Goal: Use online tool/utility: Utilize a website feature to perform a specific function

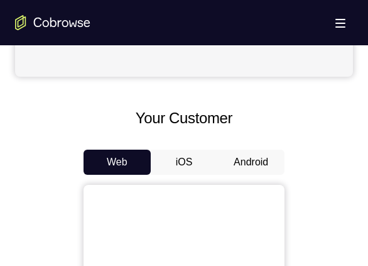
scroll to position [502, 0]
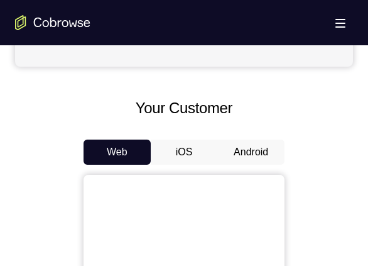
click at [259, 144] on button "Android" at bounding box center [250, 151] width 67 height 25
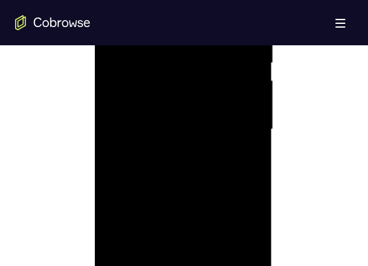
scroll to position [816, 0]
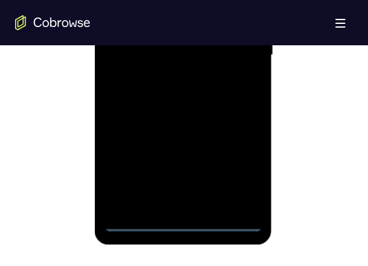
click at [185, 220] on div at bounding box center [183, 54] width 158 height 351
click at [247, 164] on div at bounding box center [183, 54] width 158 height 351
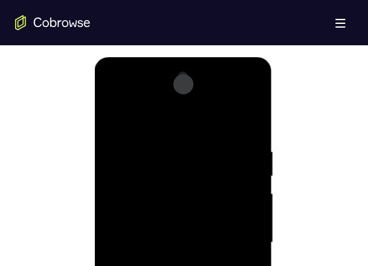
scroll to position [628, 0]
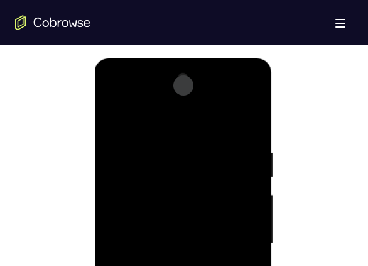
click at [180, 119] on div at bounding box center [183, 243] width 158 height 351
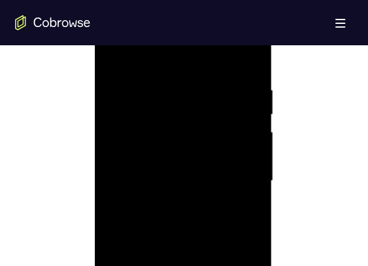
click at [238, 172] on div at bounding box center [183, 180] width 158 height 351
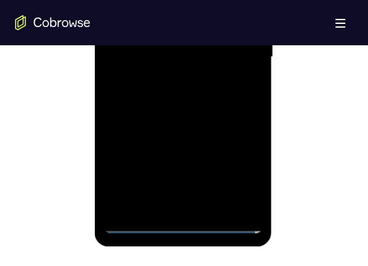
scroll to position [816, 0]
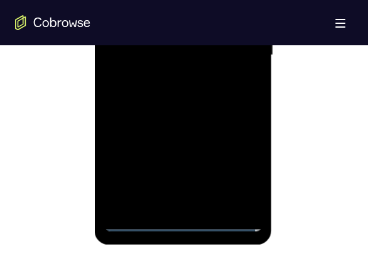
click at [167, 76] on div at bounding box center [183, 54] width 158 height 351
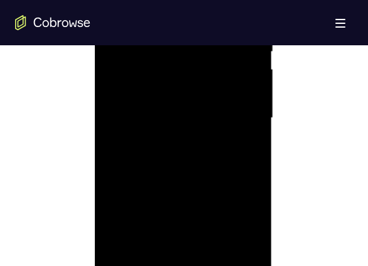
click at [199, 104] on div at bounding box center [183, 117] width 158 height 351
click at [190, 90] on div at bounding box center [183, 117] width 158 height 351
click at [213, 121] on div at bounding box center [183, 117] width 158 height 351
click at [210, 158] on div at bounding box center [183, 117] width 158 height 351
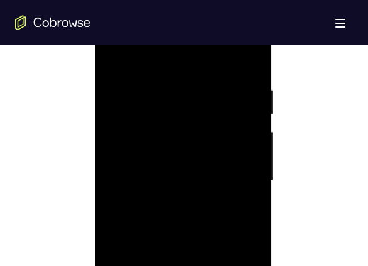
click at [198, 216] on div at bounding box center [183, 180] width 158 height 351
drag, startPoint x: 185, startPoint y: 55, endPoint x: 275, endPoint y: 56, distance: 90.4
click at [273, 56] on html "Online web based iOS Simulators and Android Emulators. Run iPhone, iPad, Mobile…" at bounding box center [183, 184] width 179 height 377
click at [189, 234] on div at bounding box center [183, 180] width 158 height 351
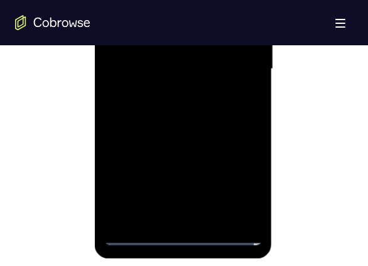
scroll to position [816, 0]
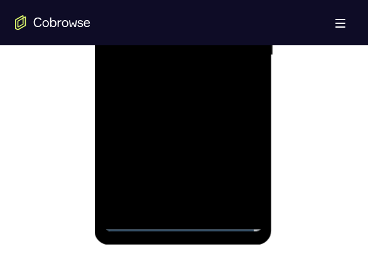
click at [212, 201] on div at bounding box center [183, 54] width 158 height 351
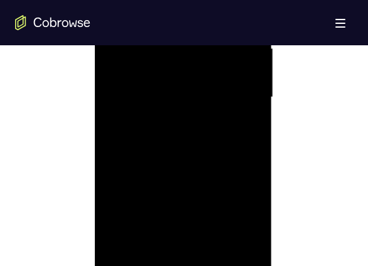
scroll to position [753, 0]
click at [210, 177] on div at bounding box center [183, 117] width 158 height 351
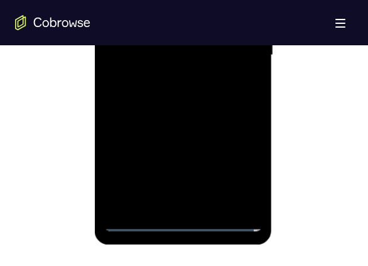
click at [134, 218] on div at bounding box center [183, 54] width 158 height 351
click at [152, 200] on div at bounding box center [183, 54] width 158 height 351
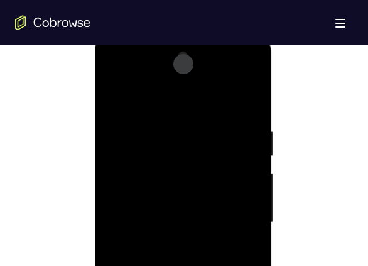
scroll to position [628, 0]
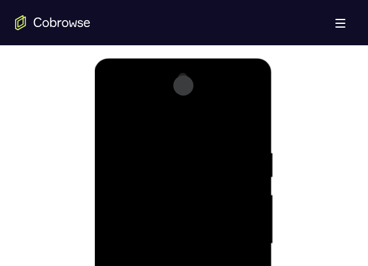
drag, startPoint x: 205, startPoint y: 224, endPoint x: 212, endPoint y: 147, distance: 77.5
click at [212, 147] on div at bounding box center [183, 243] width 158 height 351
drag, startPoint x: 223, startPoint y: 185, endPoint x: 224, endPoint y: 142, distance: 42.7
click at [224, 142] on div at bounding box center [183, 243] width 158 height 351
drag, startPoint x: 238, startPoint y: 201, endPoint x: 232, endPoint y: 156, distance: 46.2
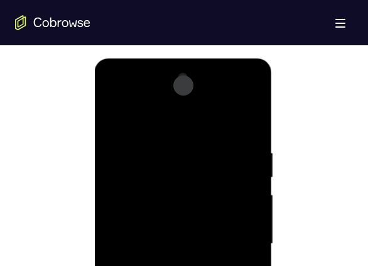
click at [232, 156] on div at bounding box center [183, 243] width 158 height 351
drag, startPoint x: 253, startPoint y: 193, endPoint x: 247, endPoint y: 147, distance: 46.8
click at [247, 147] on div at bounding box center [183, 243] width 158 height 351
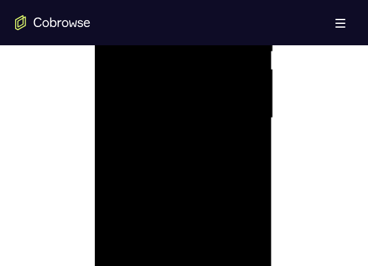
scroll to position [816, 0]
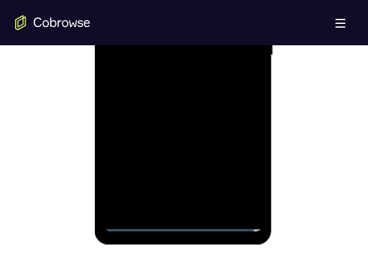
click at [141, 220] on div at bounding box center [183, 54] width 158 height 351
click at [247, 202] on div at bounding box center [183, 54] width 158 height 351
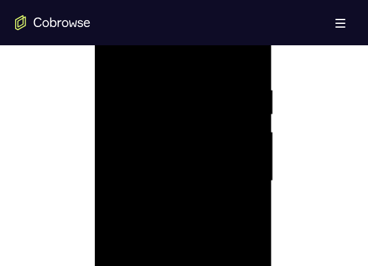
scroll to position [628, 0]
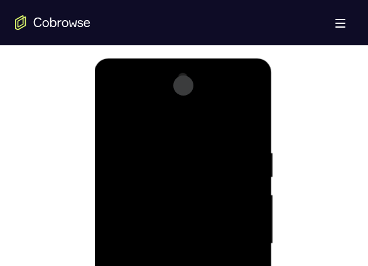
click at [255, 117] on div at bounding box center [183, 243] width 158 height 351
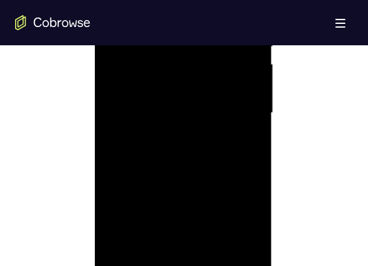
scroll to position [816, 0]
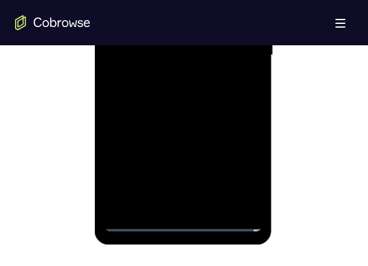
click at [135, 220] on div at bounding box center [183, 54] width 158 height 351
click at [136, 220] on div at bounding box center [183, 54] width 158 height 351
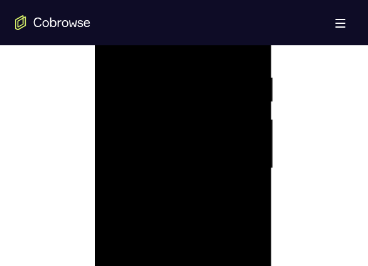
scroll to position [690, 0]
click at [255, 53] on div at bounding box center [183, 180] width 158 height 351
click at [115, 53] on div at bounding box center [183, 180] width 158 height 351
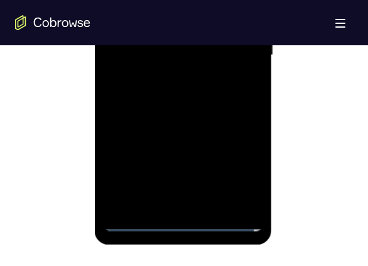
drag, startPoint x: 189, startPoint y: 154, endPoint x: 190, endPoint y: 46, distance: 108.0
click at [190, 46] on div at bounding box center [183, 54] width 158 height 351
drag, startPoint x: 210, startPoint y: 114, endPoint x: 208, endPoint y: 49, distance: 64.7
click at [208, 49] on div at bounding box center [183, 54] width 158 height 351
drag, startPoint x: 225, startPoint y: 137, endPoint x: 223, endPoint y: 64, distance: 72.8
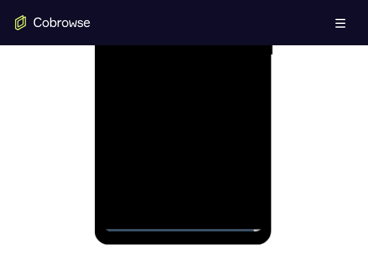
click at [221, 63] on div at bounding box center [183, 54] width 158 height 351
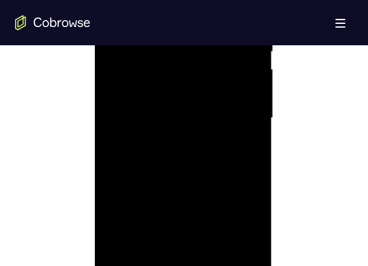
scroll to position [690, 0]
drag, startPoint x: 214, startPoint y: 170, endPoint x: 215, endPoint y: 112, distance: 58.4
click at [215, 112] on div at bounding box center [183, 180] width 158 height 351
drag, startPoint x: 209, startPoint y: 130, endPoint x: 207, endPoint y: 115, distance: 14.7
click at [207, 115] on div at bounding box center [183, 180] width 158 height 351
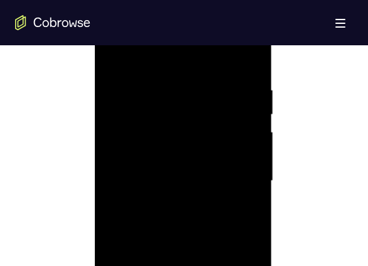
drag, startPoint x: 206, startPoint y: 149, endPoint x: 204, endPoint y: 84, distance: 65.3
click at [204, 84] on div at bounding box center [183, 180] width 158 height 351
drag, startPoint x: 207, startPoint y: 153, endPoint x: 207, endPoint y: 63, distance: 90.4
click at [207, 63] on div at bounding box center [183, 180] width 158 height 351
drag, startPoint x: 213, startPoint y: 137, endPoint x: 213, endPoint y: 97, distance: 39.5
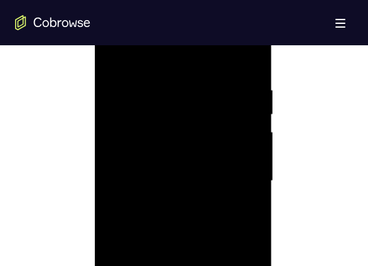
click at [213, 98] on div at bounding box center [183, 180] width 158 height 351
drag, startPoint x: 207, startPoint y: 119, endPoint x: 207, endPoint y: 104, distance: 14.5
click at [207, 106] on div at bounding box center [183, 180] width 158 height 351
drag, startPoint x: 208, startPoint y: 114, endPoint x: 208, endPoint y: 84, distance: 30.1
click at [208, 84] on div at bounding box center [183, 180] width 158 height 351
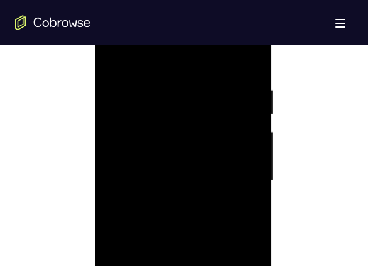
drag, startPoint x: 207, startPoint y: 148, endPoint x: 208, endPoint y: 95, distance: 52.1
click at [208, 95] on div at bounding box center [183, 180] width 158 height 351
drag, startPoint x: 213, startPoint y: 142, endPoint x: 216, endPoint y: 113, distance: 29.6
click at [216, 113] on div at bounding box center [183, 180] width 158 height 351
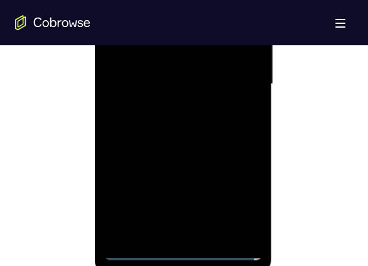
scroll to position [816, 0]
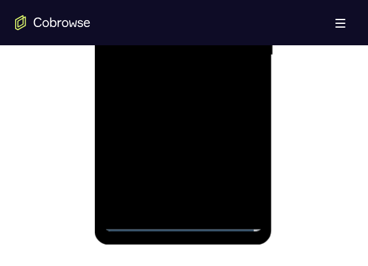
click at [181, 220] on div at bounding box center [183, 54] width 158 height 351
click at [235, 168] on div at bounding box center [183, 54] width 158 height 351
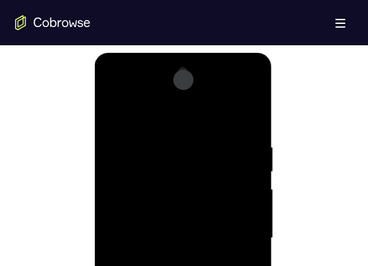
scroll to position [628, 0]
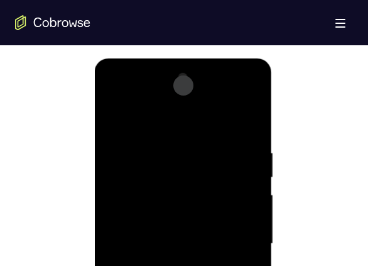
click at [235, 94] on div at bounding box center [183, 243] width 158 height 351
click at [147, 92] on div at bounding box center [183, 243] width 158 height 351
click at [172, 170] on div at bounding box center [183, 243] width 158 height 351
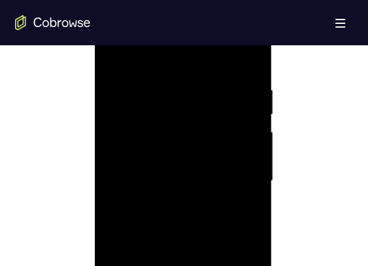
click at [164, 159] on div at bounding box center [183, 180] width 158 height 351
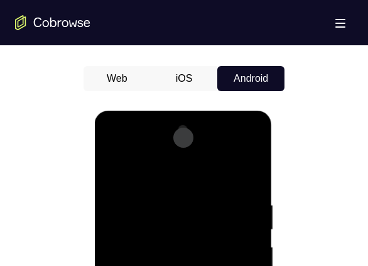
scroll to position [565, 0]
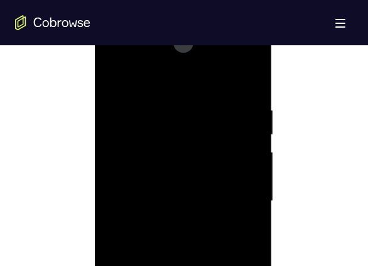
scroll to position [628, 0]
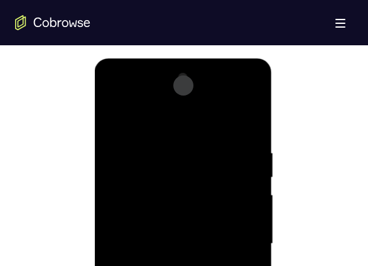
click at [250, 97] on div at bounding box center [183, 243] width 158 height 351
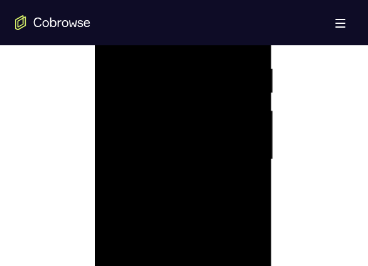
scroll to position [690, 0]
click at [164, 97] on div at bounding box center [183, 180] width 158 height 351
drag, startPoint x: 171, startPoint y: 205, endPoint x: 174, endPoint y: 154, distance: 50.3
click at [174, 154] on div at bounding box center [183, 180] width 158 height 351
drag, startPoint x: 180, startPoint y: 197, endPoint x: 185, endPoint y: 144, distance: 53.0
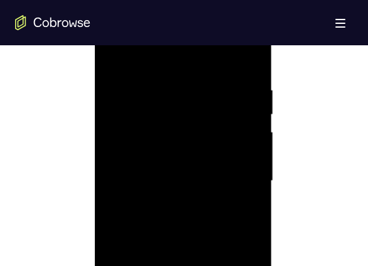
click at [185, 144] on div at bounding box center [183, 180] width 158 height 351
drag, startPoint x: 187, startPoint y: 181, endPoint x: 187, endPoint y: 144, distance: 37.7
click at [187, 144] on div at bounding box center [183, 180] width 158 height 351
drag, startPoint x: 181, startPoint y: 185, endPoint x: 178, endPoint y: 142, distance: 43.5
click at [178, 142] on div at bounding box center [183, 180] width 158 height 351
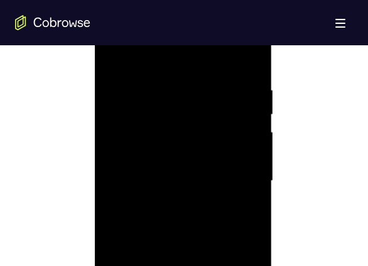
drag, startPoint x: 178, startPoint y: 194, endPoint x: 178, endPoint y: 163, distance: 31.4
click at [178, 163] on div at bounding box center [183, 180] width 158 height 351
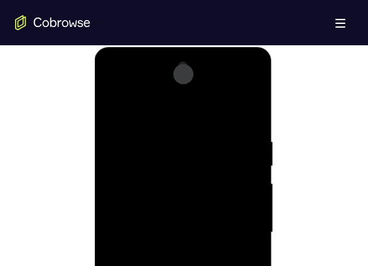
scroll to position [565, 0]
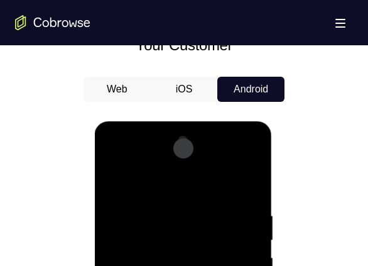
drag, startPoint x: 212, startPoint y: 197, endPoint x: 211, endPoint y: 235, distance: 38.3
drag, startPoint x: 220, startPoint y: 197, endPoint x: 207, endPoint y: 252, distance: 56.2
drag, startPoint x: 213, startPoint y: 223, endPoint x: 208, endPoint y: 264, distance: 41.0
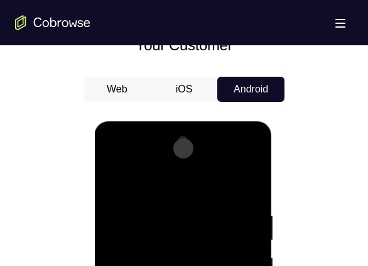
drag, startPoint x: 215, startPoint y: 202, endPoint x: 215, endPoint y: 235, distance: 32.6
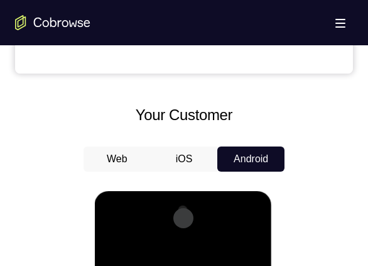
scroll to position [690, 0]
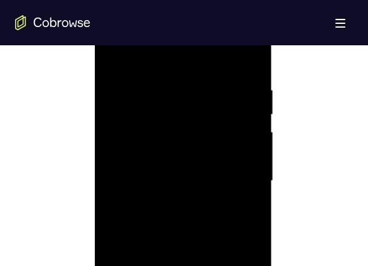
drag, startPoint x: 185, startPoint y: 142, endPoint x: 192, endPoint y: 244, distance: 101.9
click at [192, 244] on div at bounding box center [183, 180] width 158 height 351
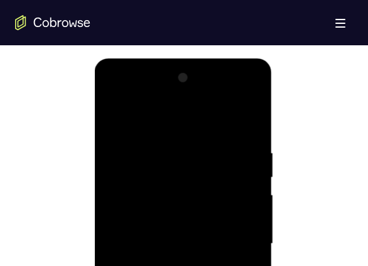
drag, startPoint x: 190, startPoint y: 237, endPoint x: 194, endPoint y: 252, distance: 15.1
click at [194, 252] on div at bounding box center [183, 243] width 158 height 351
click at [237, 99] on div at bounding box center [183, 243] width 158 height 351
click at [233, 94] on div at bounding box center [183, 243] width 158 height 351
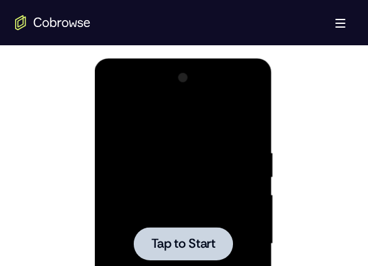
click at [220, 208] on div at bounding box center [183, 243] width 158 height 351
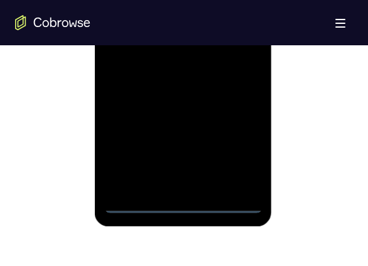
scroll to position [879, 0]
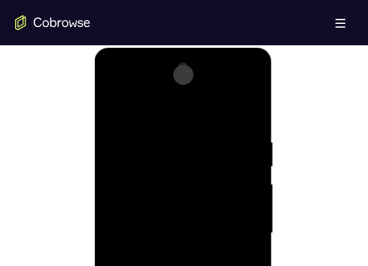
scroll to position [628, 0]
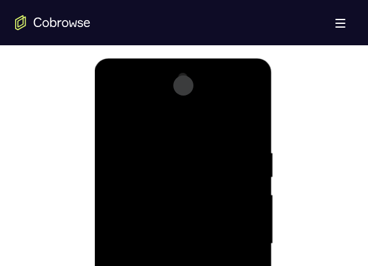
click at [178, 119] on div at bounding box center [183, 243] width 158 height 351
click at [171, 170] on div at bounding box center [183, 243] width 158 height 351
click at [159, 154] on div at bounding box center [183, 243] width 158 height 351
drag, startPoint x: 193, startPoint y: 207, endPoint x: 196, endPoint y: 172, distance: 35.2
click at [196, 172] on div at bounding box center [183, 243] width 158 height 351
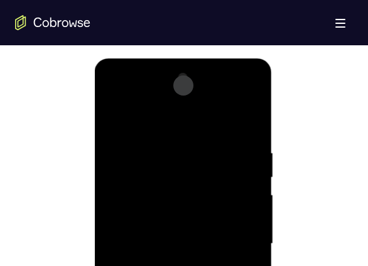
drag, startPoint x: 188, startPoint y: 230, endPoint x: 192, endPoint y: 162, distance: 67.9
click at [192, 162] on div at bounding box center [183, 243] width 158 height 351
drag, startPoint x: 196, startPoint y: 200, endPoint x: 198, endPoint y: 139, distance: 60.9
click at [198, 139] on div at bounding box center [183, 243] width 158 height 351
drag, startPoint x: 200, startPoint y: 197, endPoint x: 210, endPoint y: 137, distance: 60.4
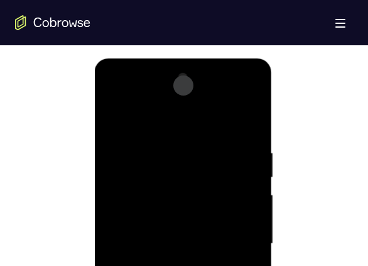
click at [210, 137] on div at bounding box center [183, 243] width 158 height 351
drag, startPoint x: 201, startPoint y: 202, endPoint x: 198, endPoint y: 158, distance: 44.0
click at [198, 158] on div at bounding box center [183, 243] width 158 height 351
click at [235, 95] on div at bounding box center [183, 243] width 158 height 351
click at [122, 94] on div at bounding box center [183, 243] width 158 height 351
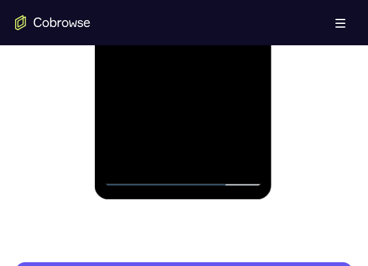
scroll to position [879, 0]
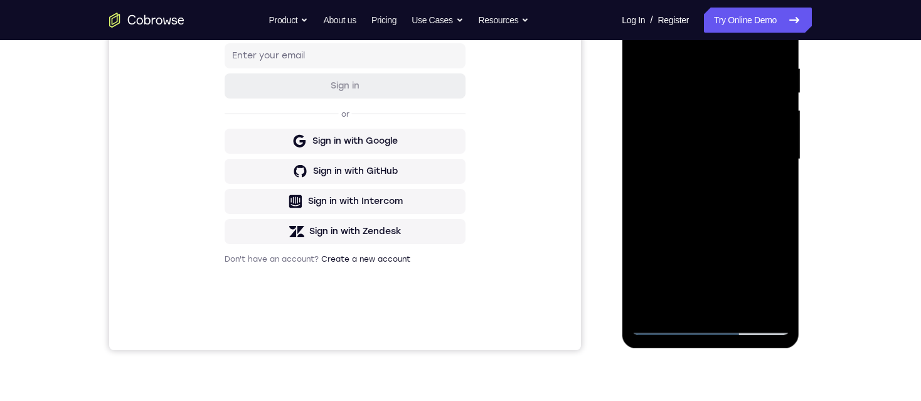
scroll to position [188, 0]
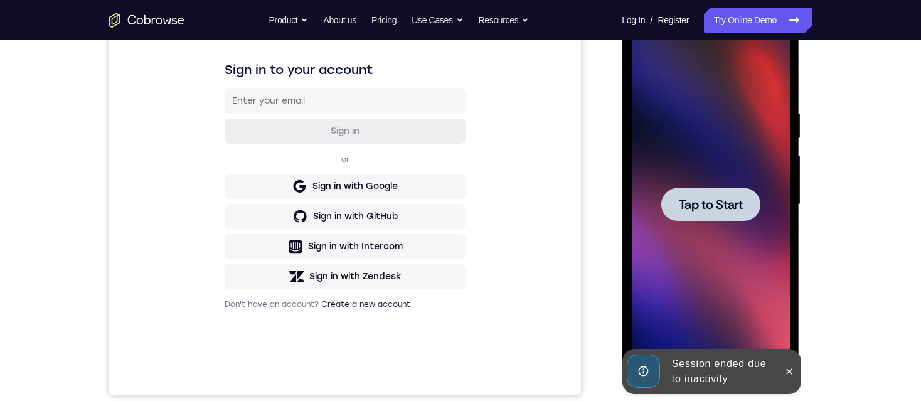
click at [367, 199] on span "Tap to Start" at bounding box center [711, 204] width 64 height 13
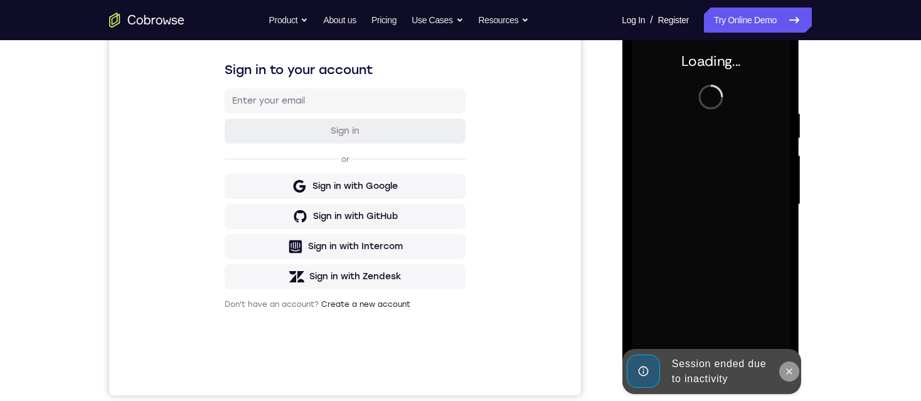
click at [367, 265] on icon at bounding box center [789, 372] width 10 height 10
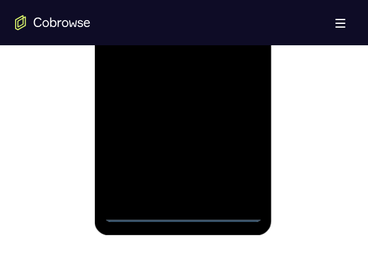
scroll to position [879, 0]
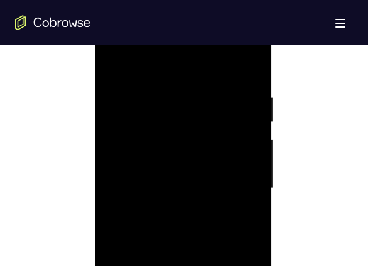
scroll to position [628, 0]
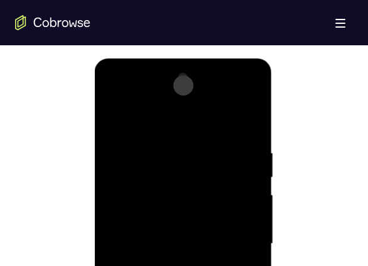
click at [181, 117] on div at bounding box center [183, 243] width 158 height 351
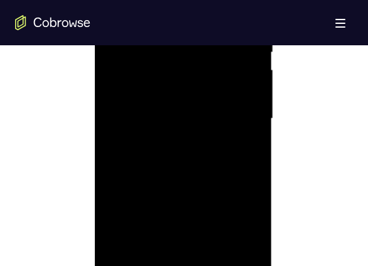
scroll to position [753, 0]
click at [237, 112] on div at bounding box center [183, 117] width 158 height 351
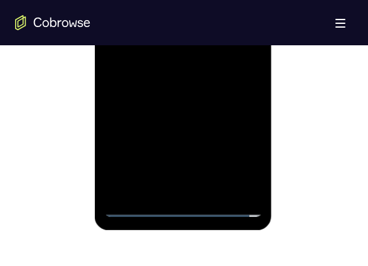
scroll to position [816, 0]
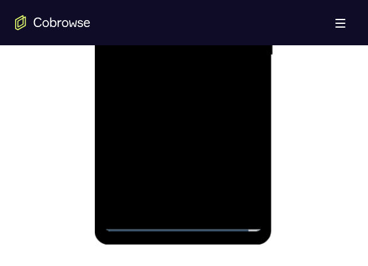
click at [173, 205] on div at bounding box center [183, 54] width 158 height 351
click at [184, 49] on div at bounding box center [183, 54] width 158 height 351
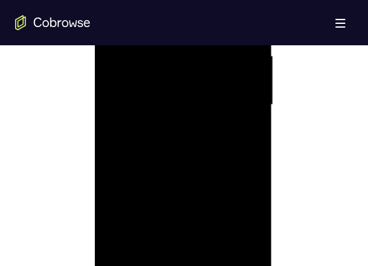
scroll to position [753, 0]
click at [186, 92] on div at bounding box center [183, 117] width 158 height 351
click at [186, 112] on div at bounding box center [183, 117] width 158 height 351
click at [172, 134] on div at bounding box center [183, 117] width 158 height 351
click at [175, 117] on div at bounding box center [183, 117] width 158 height 351
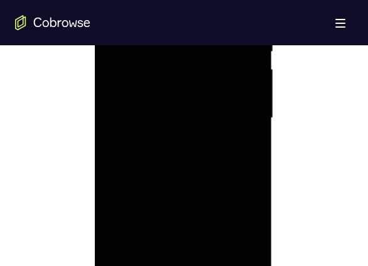
click at [190, 159] on div at bounding box center [183, 117] width 158 height 351
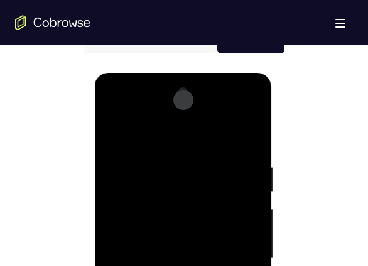
scroll to position [628, 0]
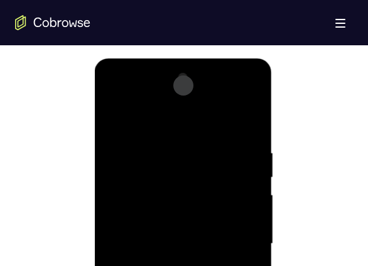
drag, startPoint x: 123, startPoint y: 116, endPoint x: 293, endPoint y: 139, distance: 171.7
click at [273, 139] on html "Online web based iOS Simulators and Android Emulators. Run iPhone, iPad, Mobile…" at bounding box center [183, 246] width 179 height 377
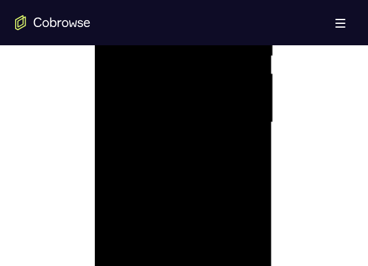
scroll to position [753, 0]
click at [190, 146] on div at bounding box center [183, 117] width 158 height 351
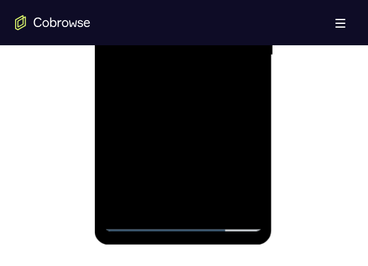
click at [180, 113] on div at bounding box center [183, 54] width 158 height 351
click at [149, 200] on div at bounding box center [183, 54] width 158 height 351
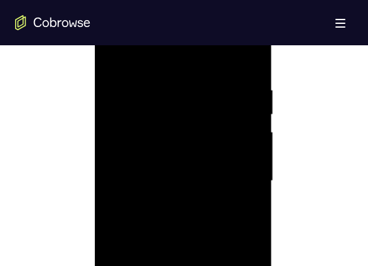
scroll to position [628, 0]
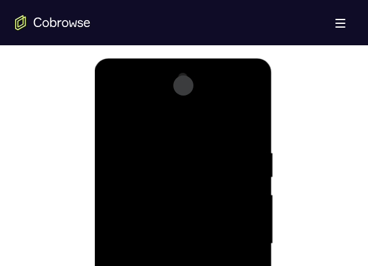
click at [152, 118] on div at bounding box center [183, 243] width 158 height 351
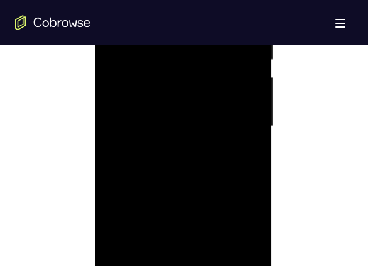
scroll to position [753, 0]
click at [254, 257] on div at bounding box center [183, 117] width 158 height 351
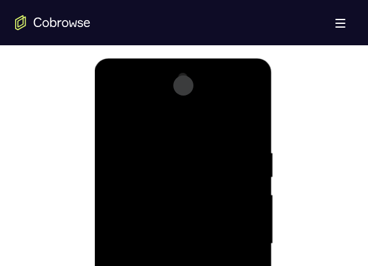
click at [142, 115] on div at bounding box center [183, 243] width 158 height 351
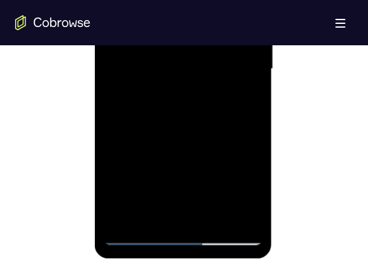
scroll to position [816, 0]
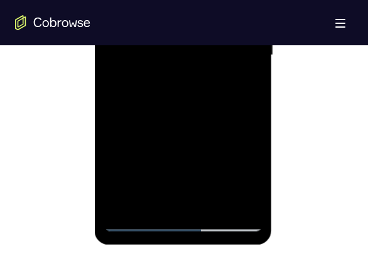
click at [137, 220] on div at bounding box center [183, 54] width 158 height 351
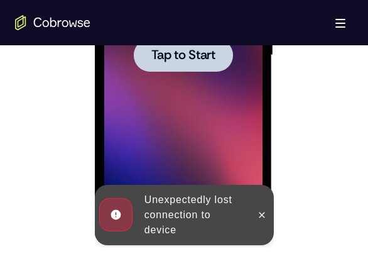
click at [189, 113] on div at bounding box center [183, 54] width 158 height 351
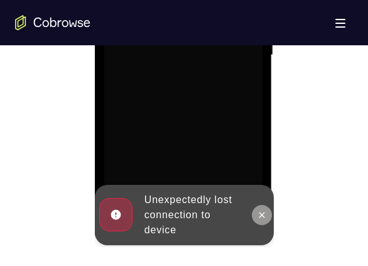
click at [258, 213] on icon at bounding box center [261, 215] width 10 height 10
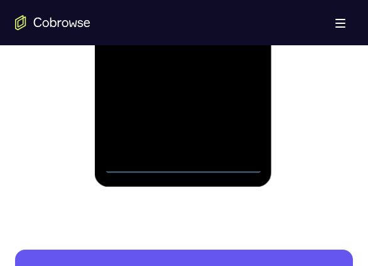
scroll to position [879, 0]
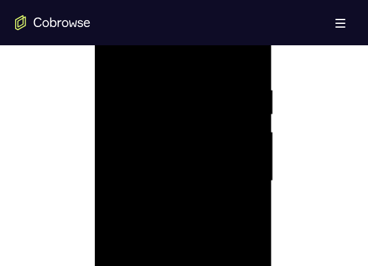
scroll to position [628, 0]
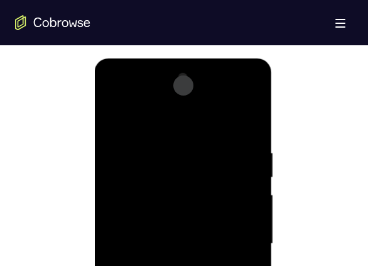
click at [179, 121] on div at bounding box center [183, 243] width 158 height 351
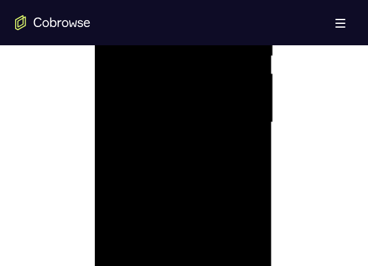
scroll to position [753, 0]
click at [164, 77] on div at bounding box center [183, 117] width 158 height 351
click at [186, 55] on div at bounding box center [183, 117] width 158 height 351
drag, startPoint x: 207, startPoint y: 188, endPoint x: 205, endPoint y: 138, distance: 50.3
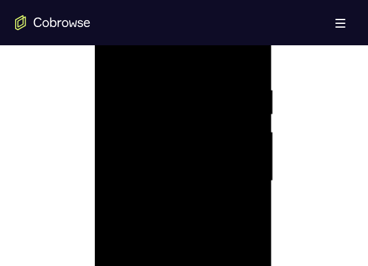
click at [205, 138] on div at bounding box center [183, 180] width 158 height 351
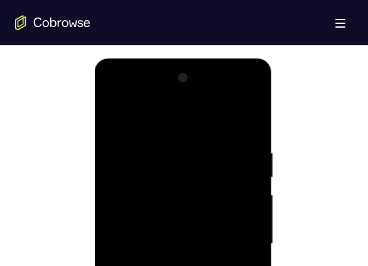
click at [134, 117] on div at bounding box center [183, 243] width 158 height 351
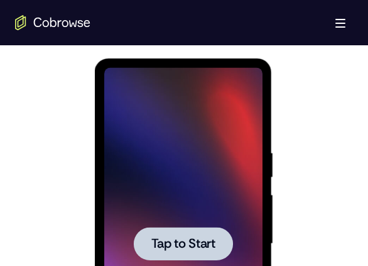
click at [184, 237] on span "Tap to Start" at bounding box center [183, 243] width 64 height 13
